Goal: Information Seeking & Learning: Learn about a topic

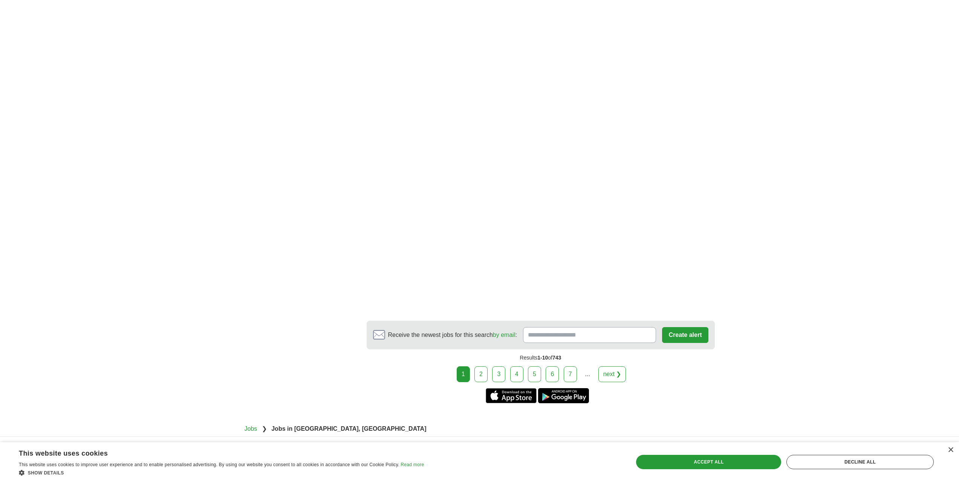
scroll to position [1197, 0]
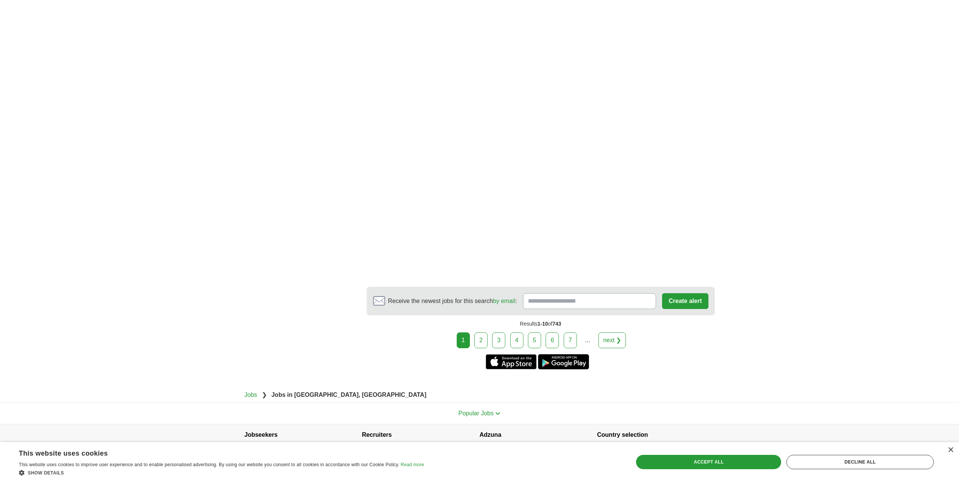
click at [487, 332] on link "2" at bounding box center [480, 340] width 13 height 16
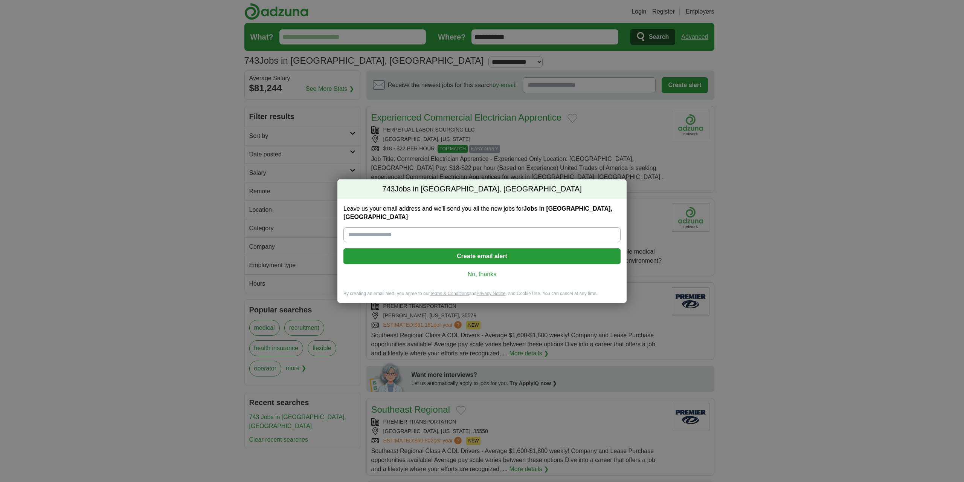
click at [484, 273] on link "No, thanks" at bounding box center [482, 274] width 265 height 8
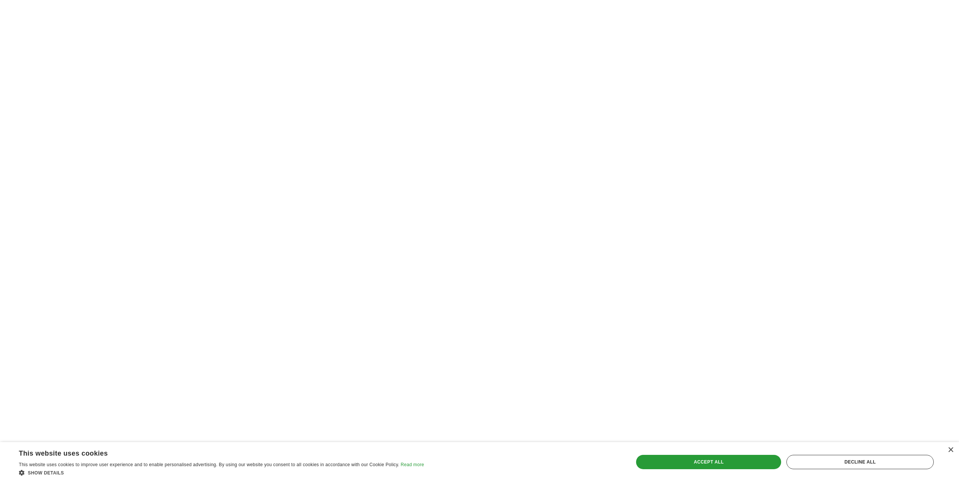
scroll to position [1168, 0]
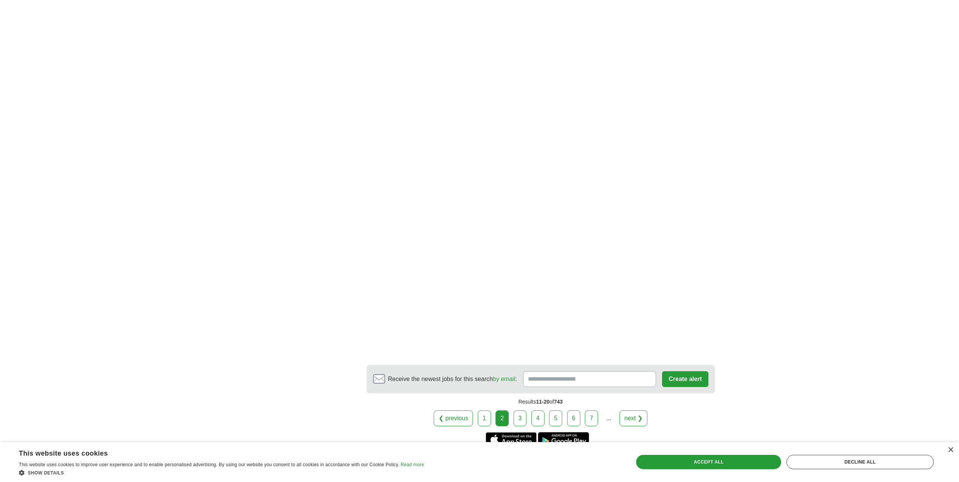
click at [517, 410] on link "3" at bounding box center [520, 418] width 13 height 16
